Goal: Obtain resource: Download file/media

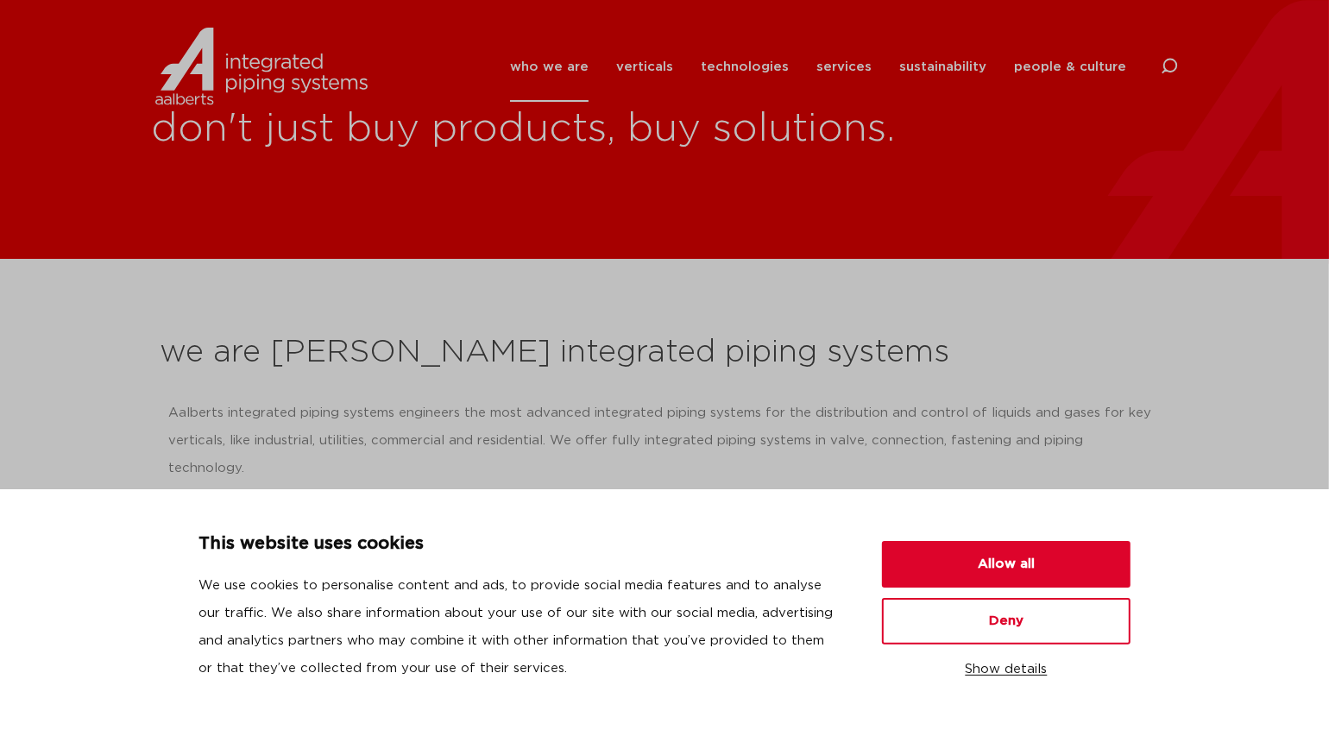
click at [859, 666] on button "Show details" at bounding box center [1006, 669] width 249 height 29
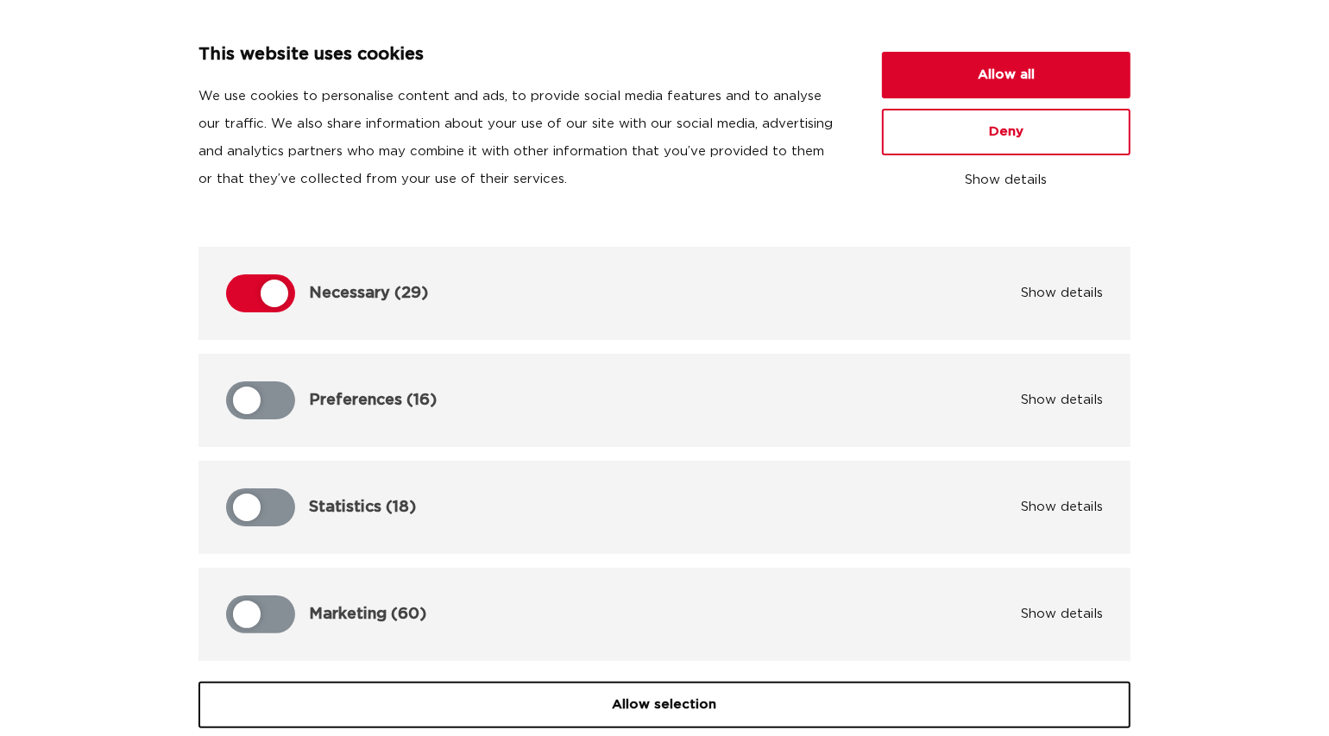
click at [859, 159] on div "This website uses cookies We use cookies to personalise content and ads, to pro…" at bounding box center [665, 123] width 1288 height 164
click at [859, 85] on button "Allow all" at bounding box center [1006, 75] width 249 height 47
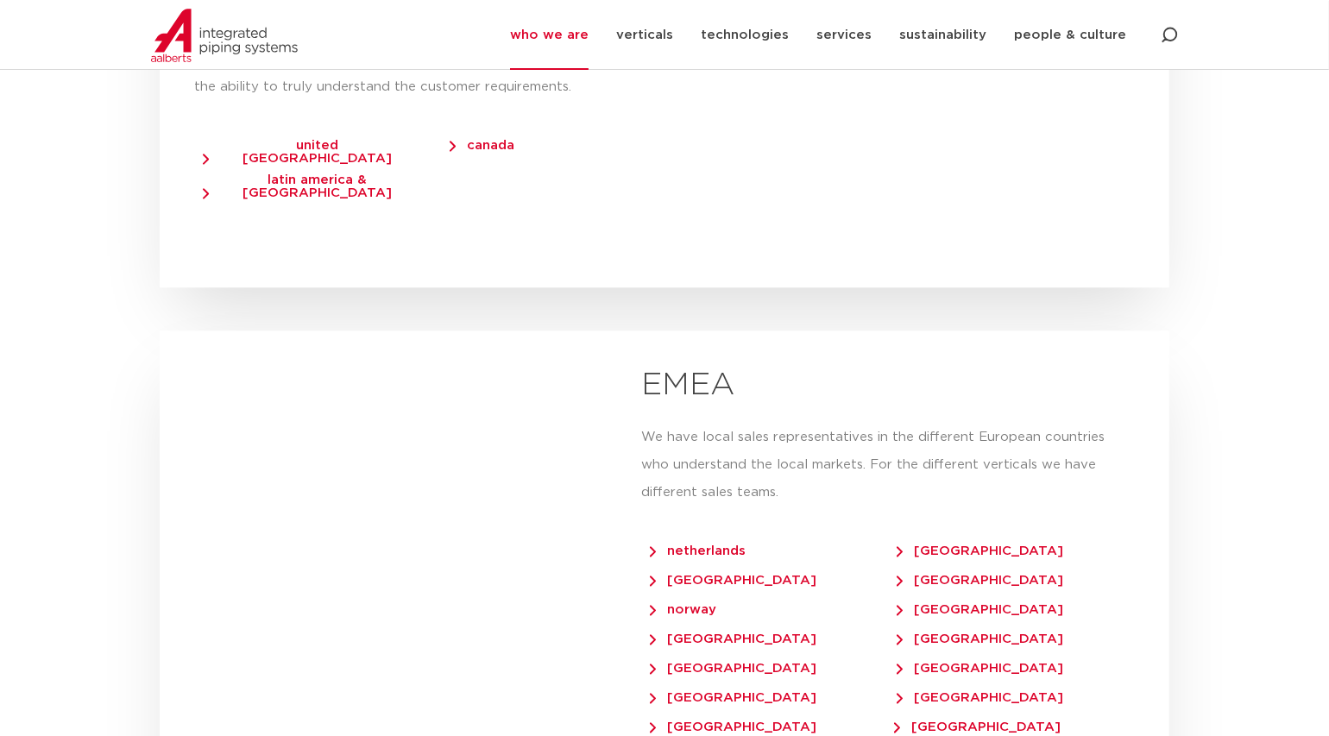
scroll to position [3222, 0]
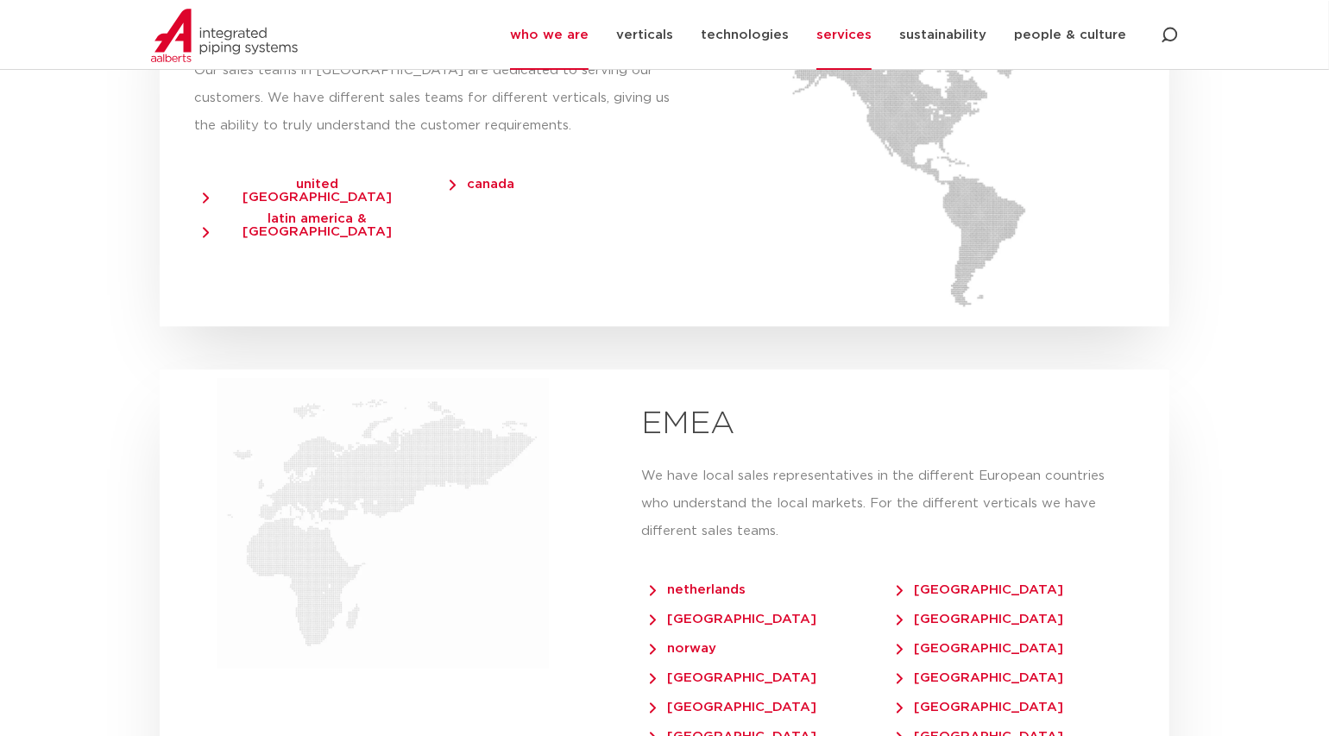
click at [853, 35] on link "services" at bounding box center [843, 35] width 55 height 70
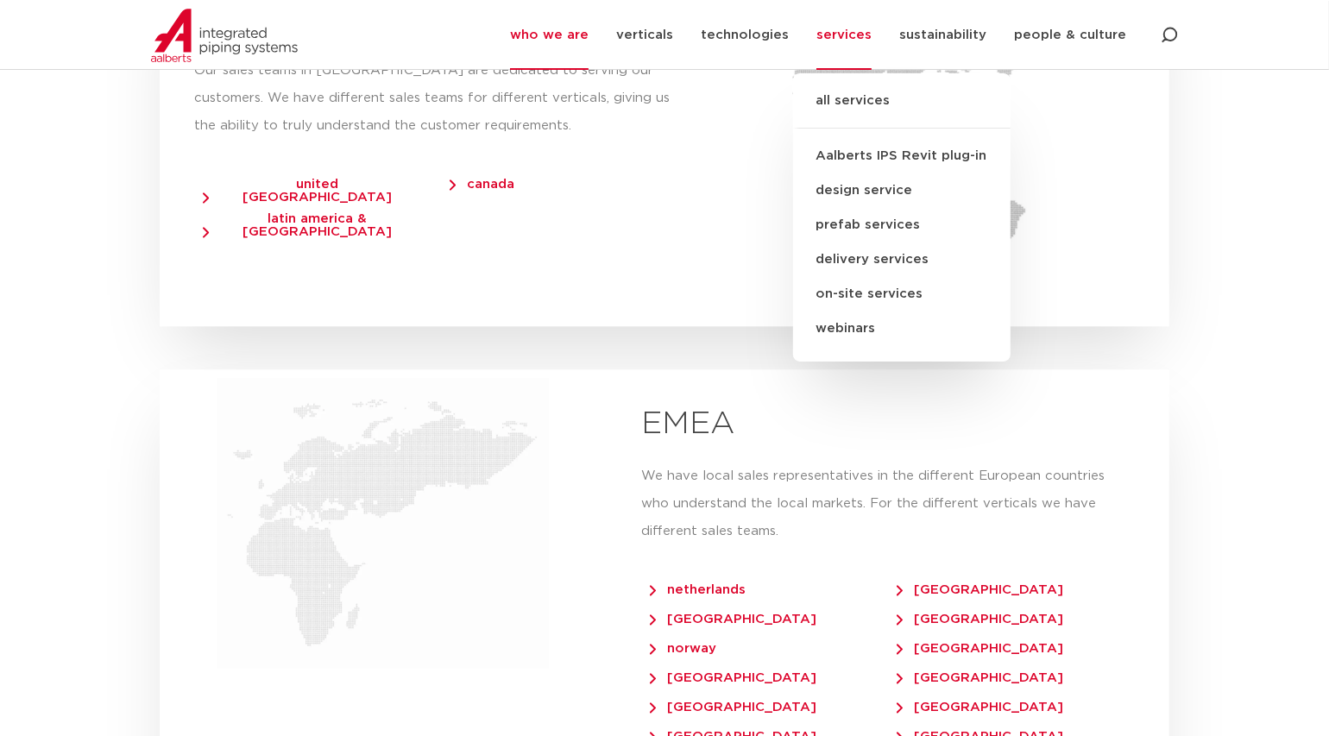
click at [859, 164] on link "Aalberts IPS Revit plug-in" at bounding box center [901, 156] width 217 height 35
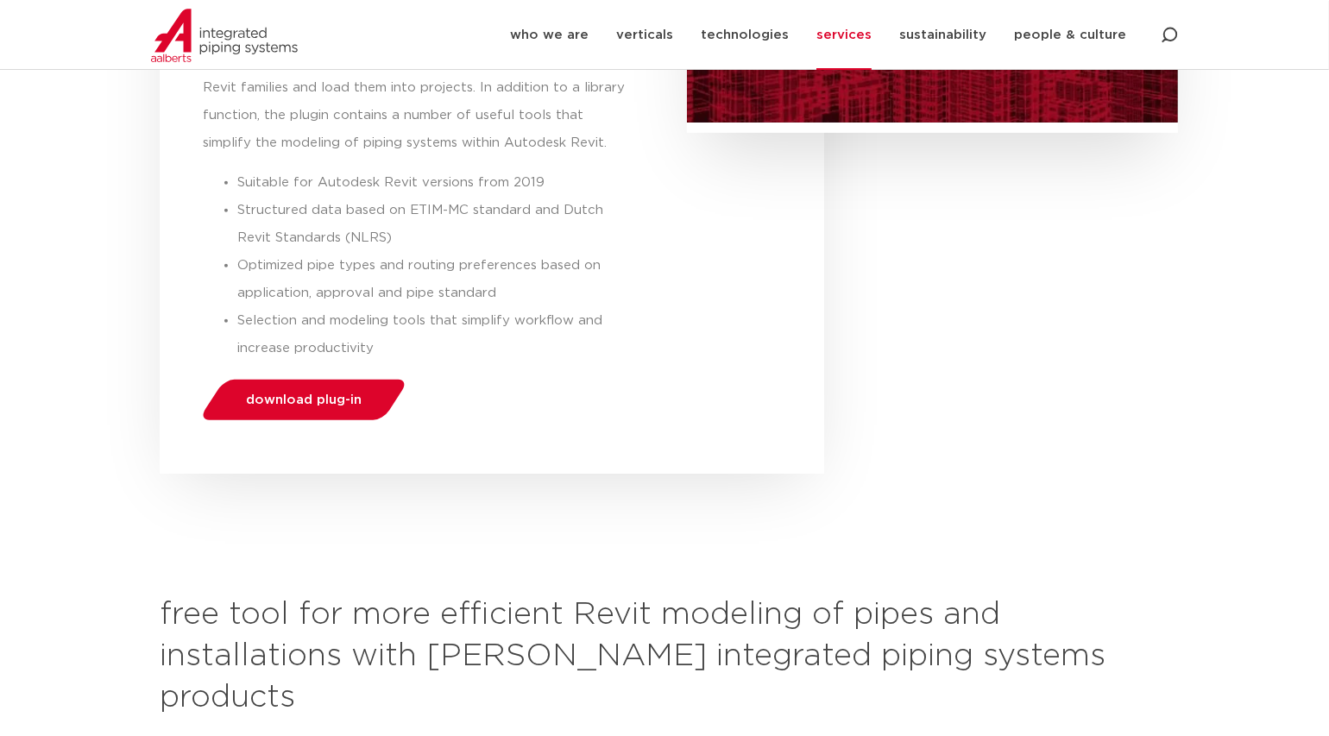
scroll to position [575, 0]
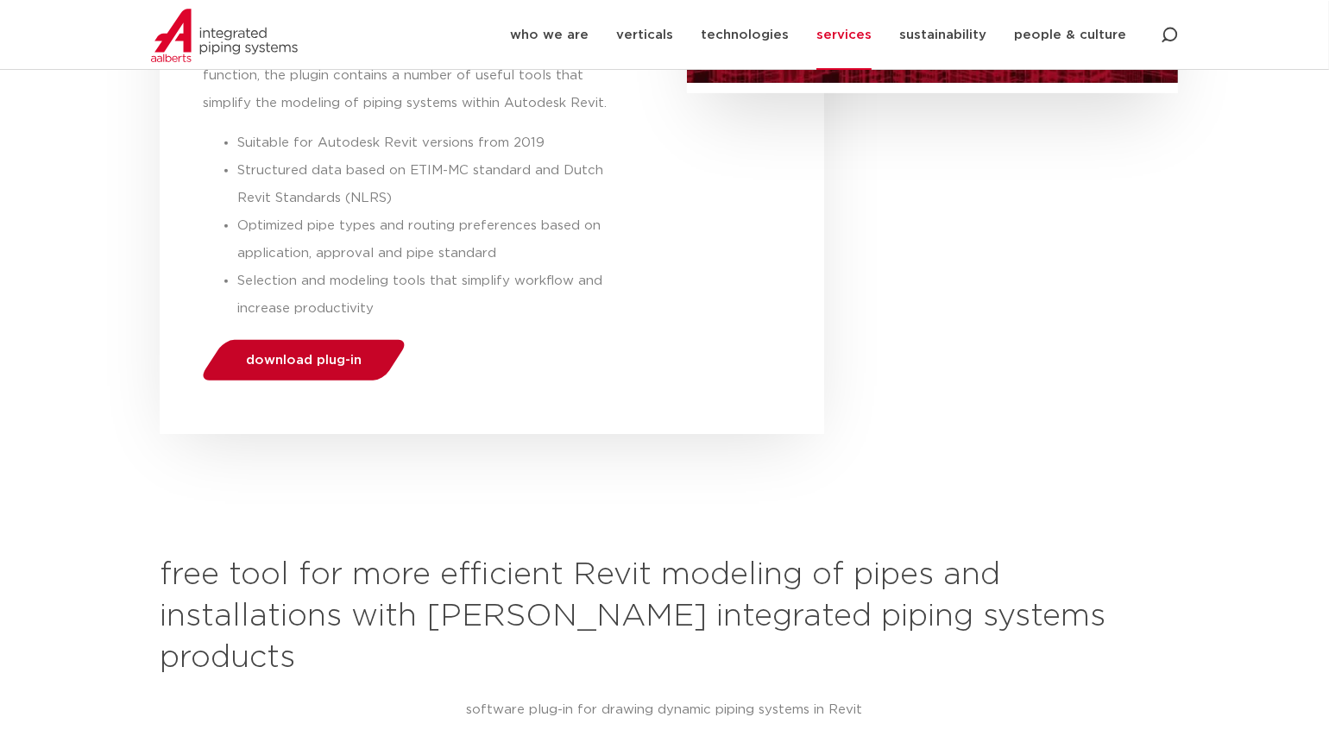
click at [370, 367] on link "download plug-in" at bounding box center [303, 360] width 211 height 41
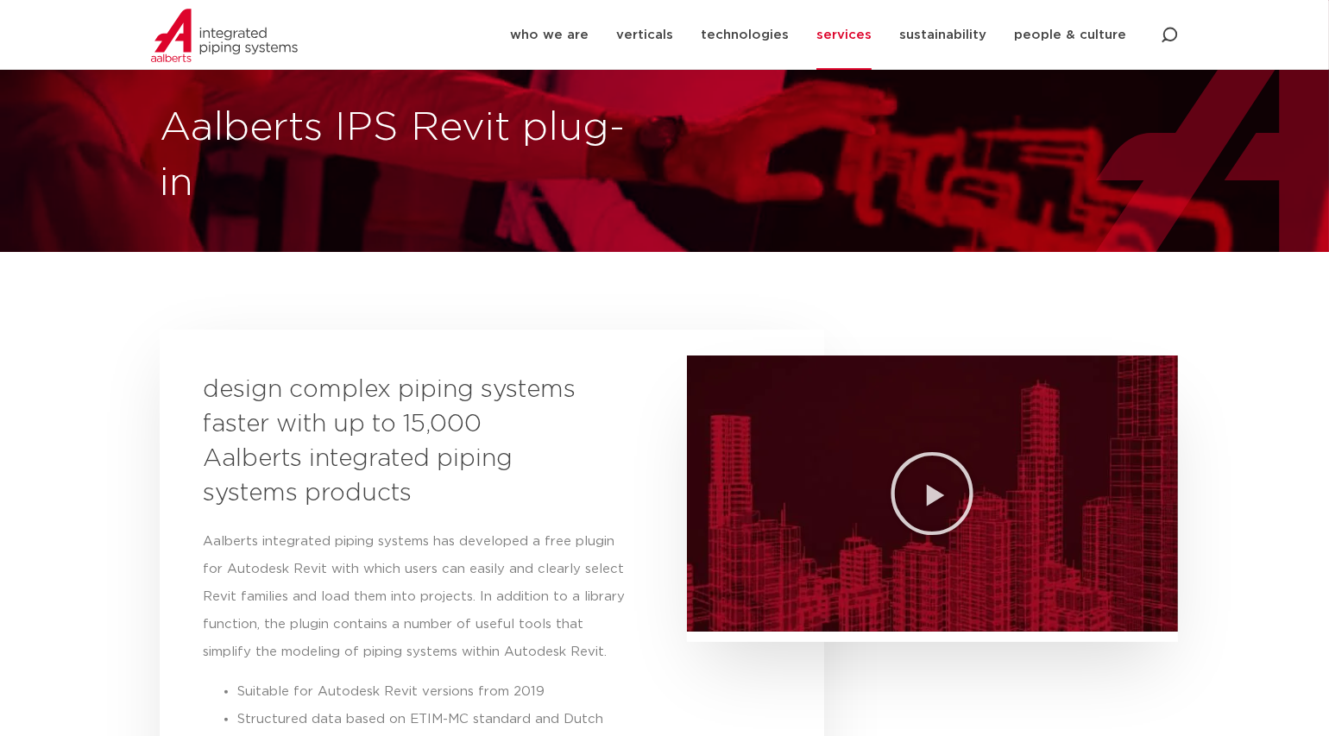
scroll to position [11, 0]
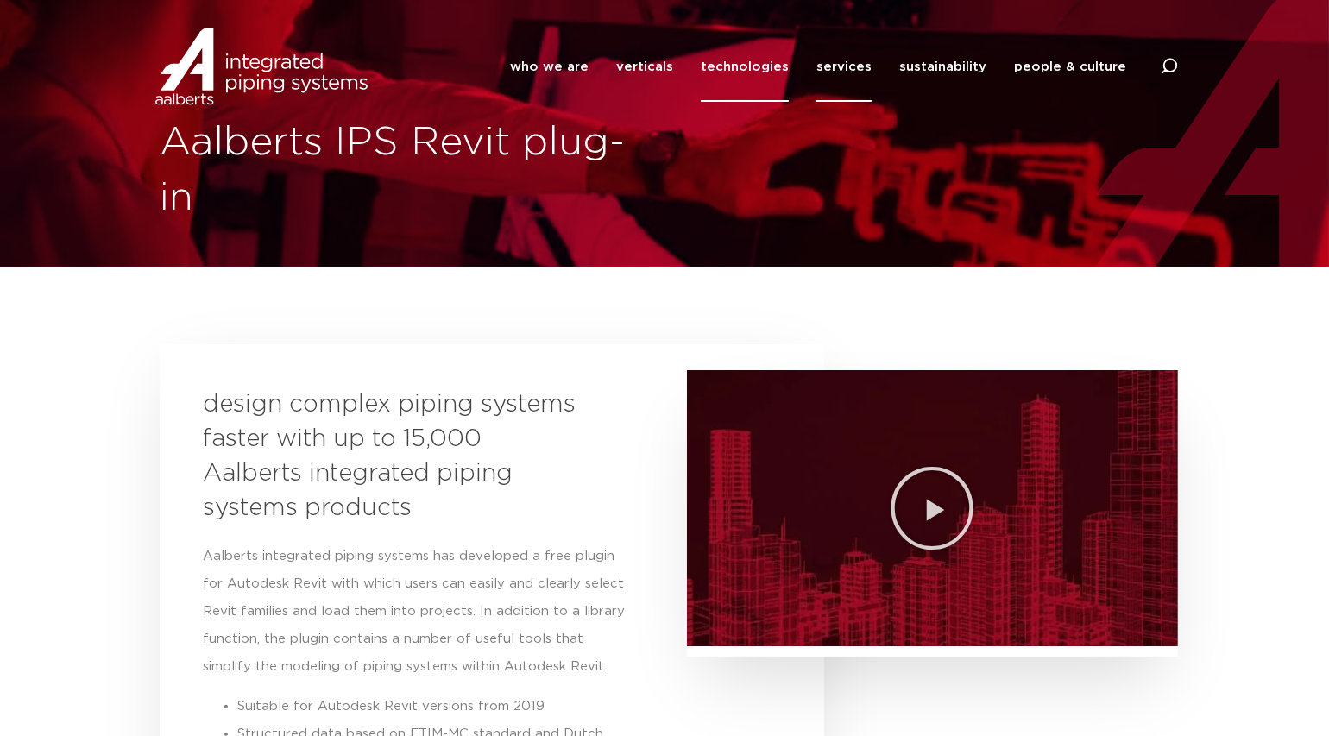
click at [789, 73] on link "technologies" at bounding box center [745, 67] width 88 height 70
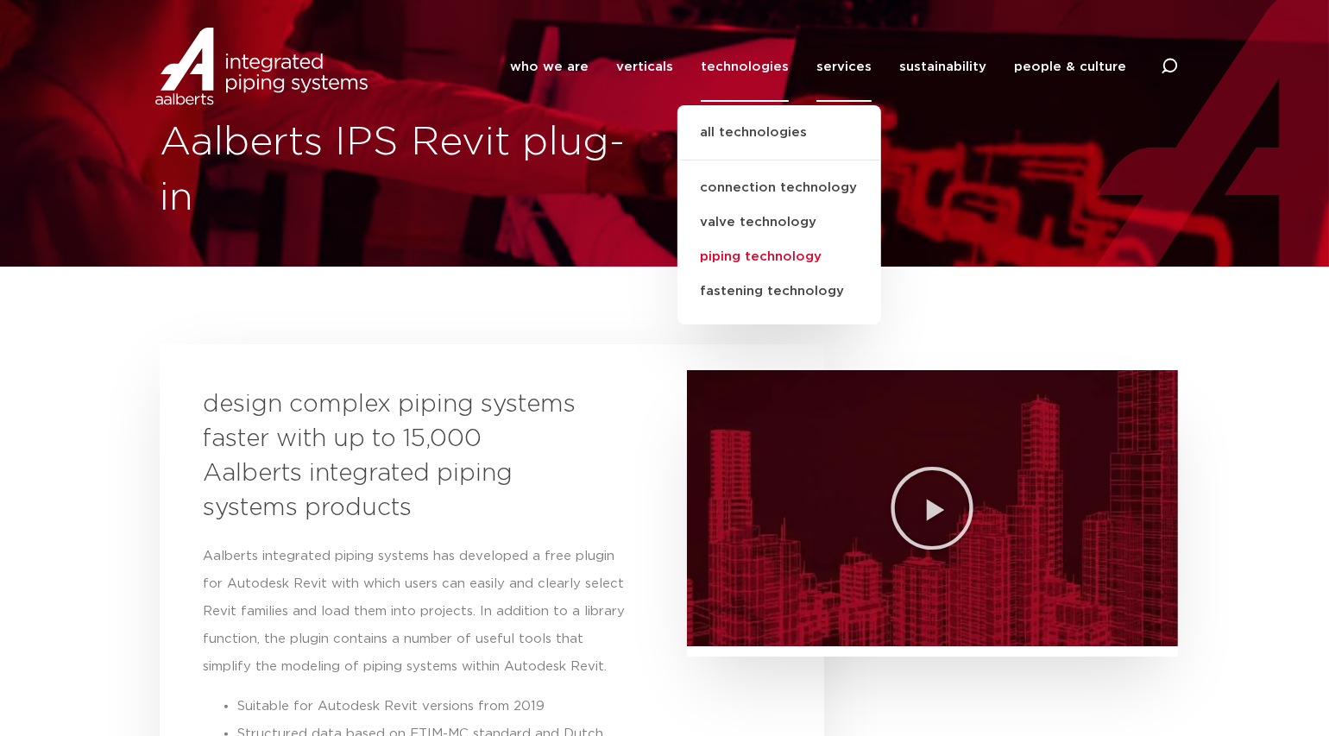
click at [787, 249] on link "piping technology" at bounding box center [779, 257] width 204 height 35
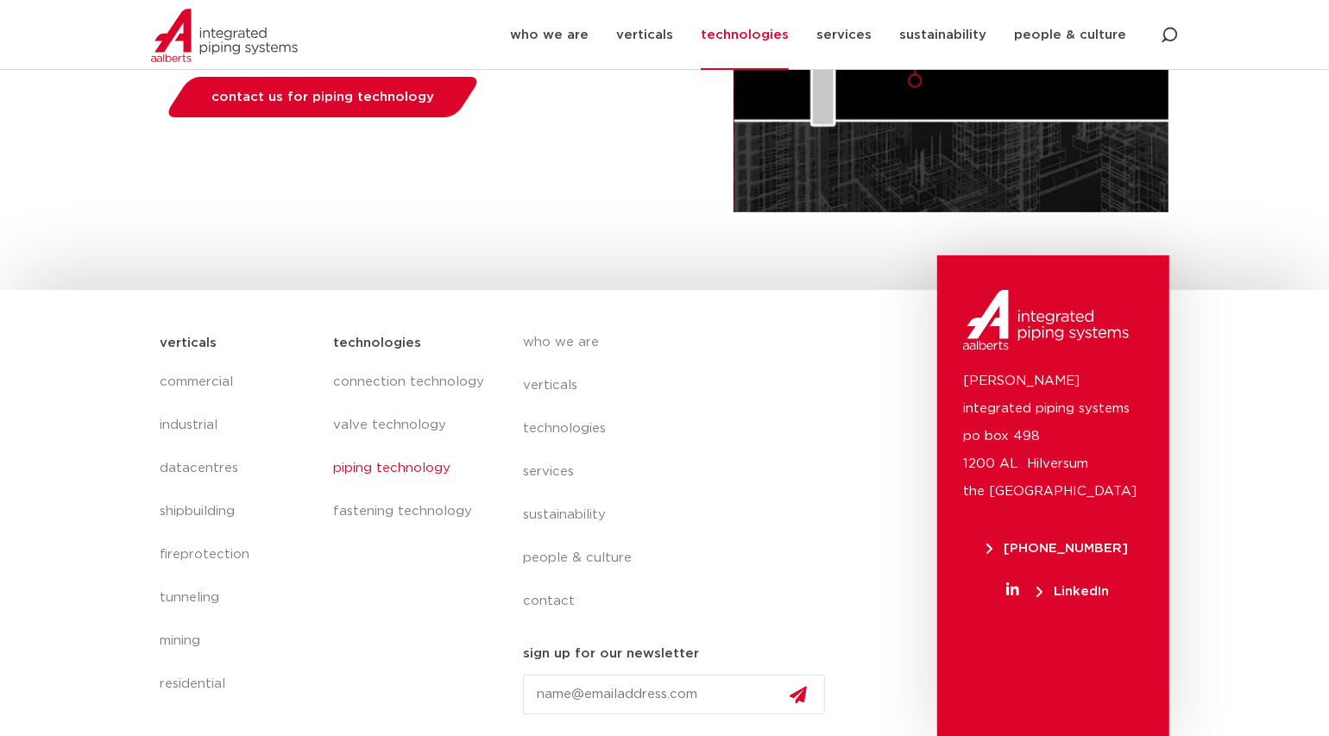
scroll to position [299, 0]
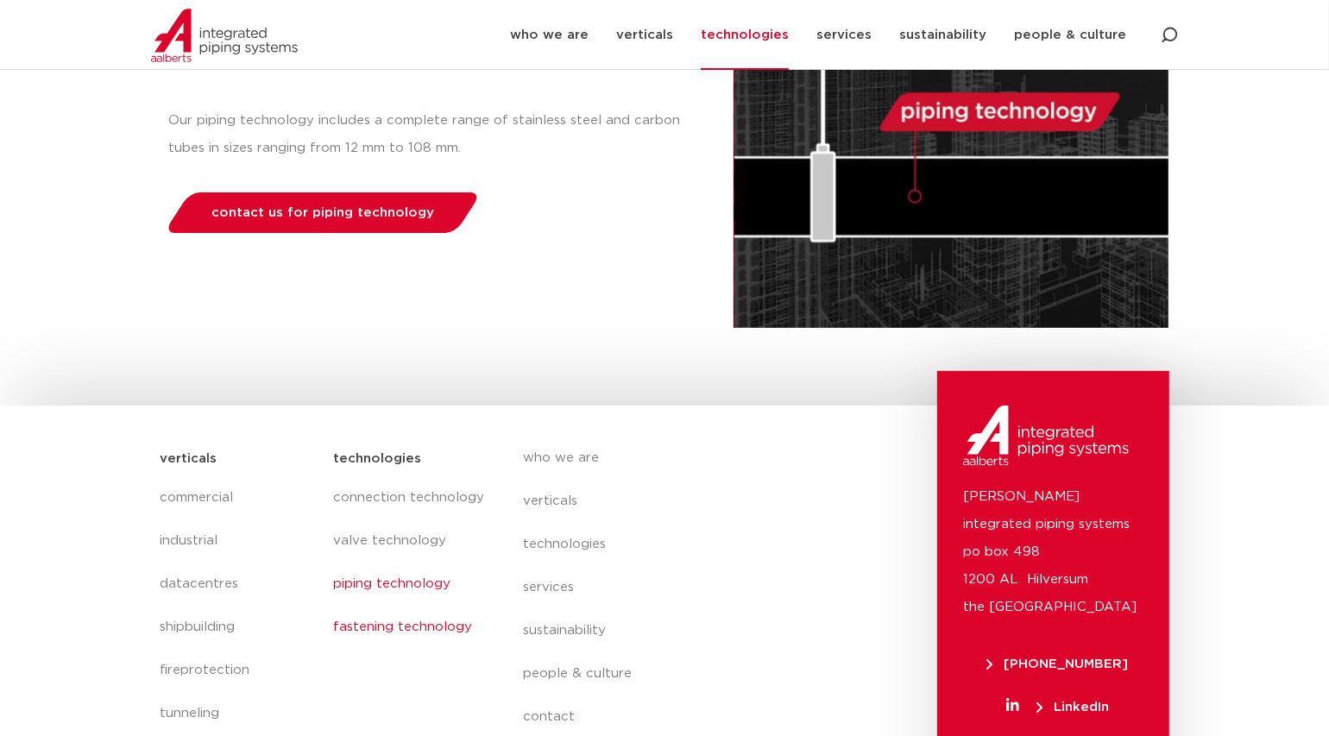
click at [377, 635] on link "fastening technology" at bounding box center [410, 627] width 155 height 43
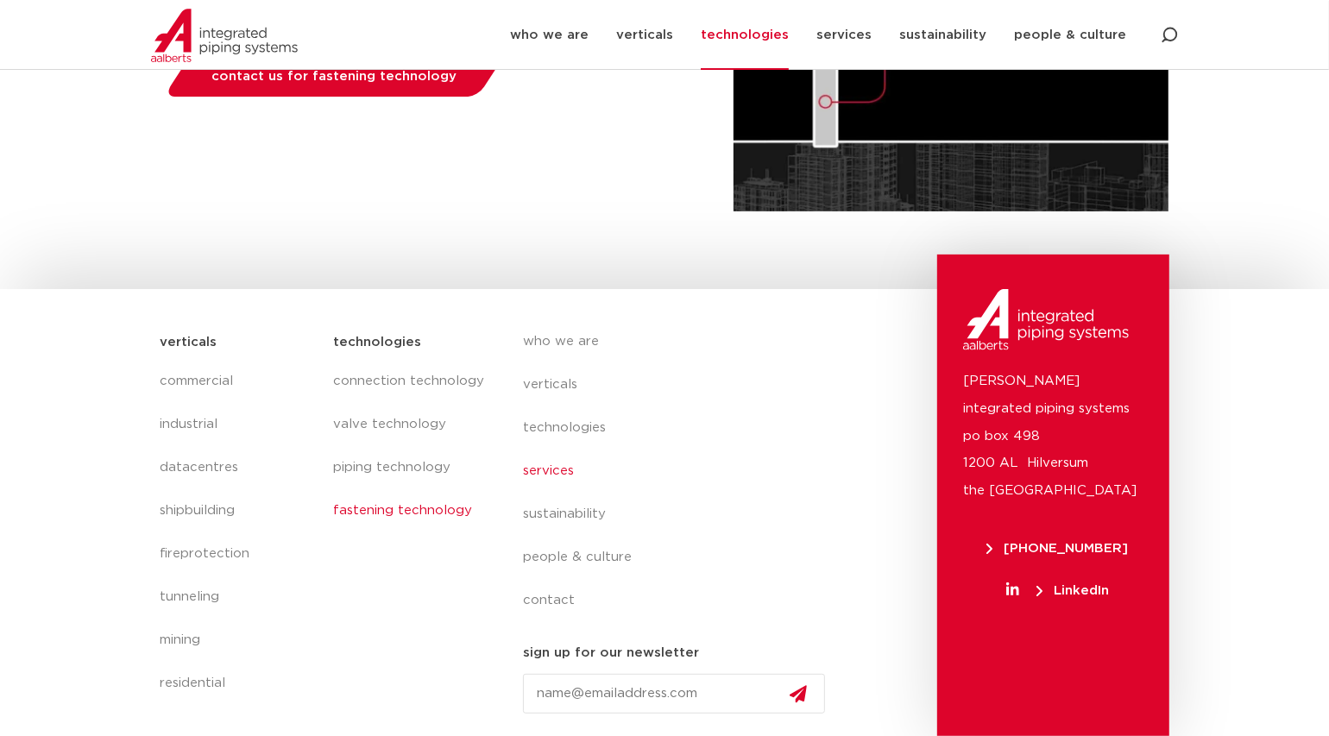
scroll to position [299, 0]
